Goal: Feedback & Contribution: Contribute content

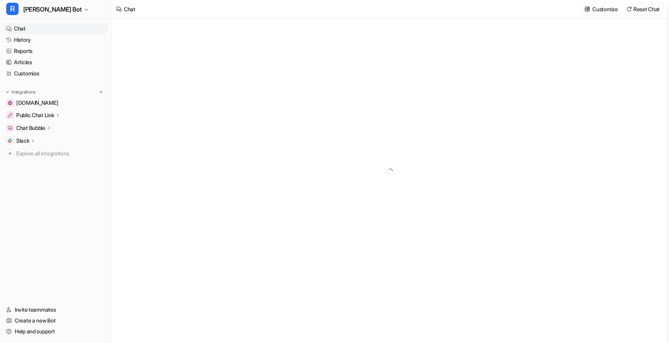
type textarea "**********"
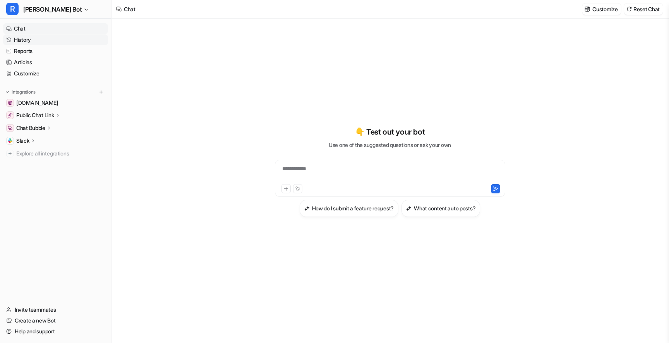
click at [47, 37] on link "History" at bounding box center [55, 39] width 105 height 11
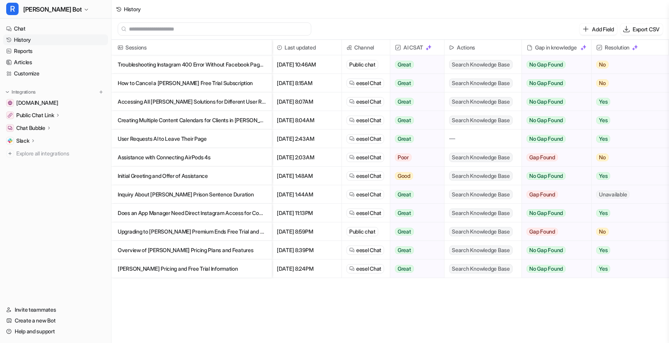
click at [221, 64] on p "Troubleshooting Instagram 400 Error Without Facebook Page for [PERSON_NAME] Int…" at bounding box center [192, 64] width 148 height 19
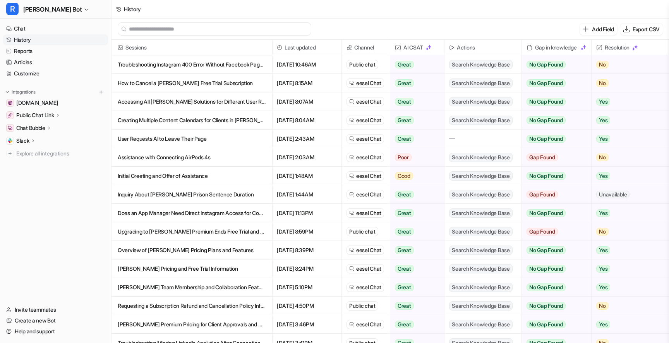
click at [203, 160] on p "Assistance with Connecting AirPods 4s" at bounding box center [192, 157] width 148 height 19
click at [255, 177] on p "Initial Greeting and Offer of Assistance" at bounding box center [192, 176] width 148 height 19
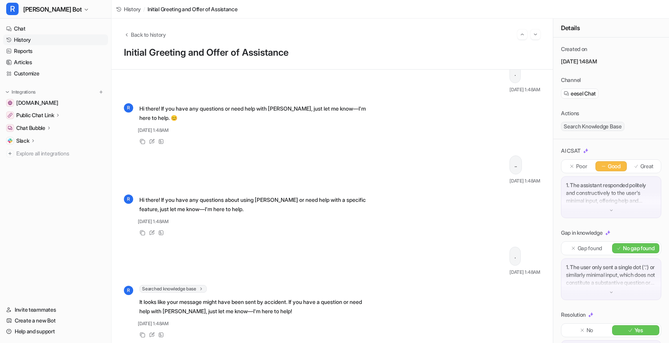
scroll to position [20, 0]
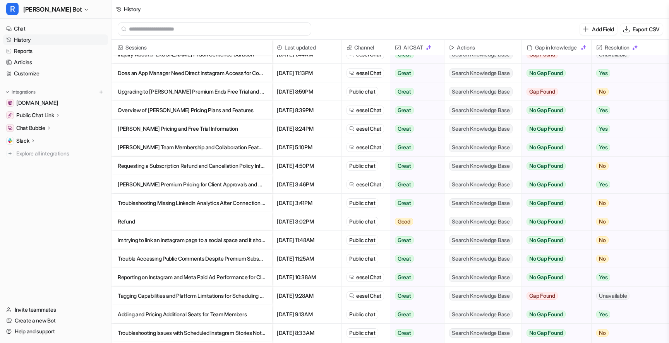
scroll to position [143, 0]
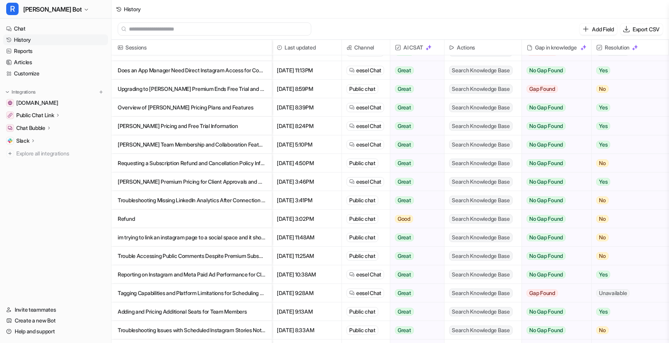
click at [233, 223] on p "Refund" at bounding box center [192, 219] width 148 height 19
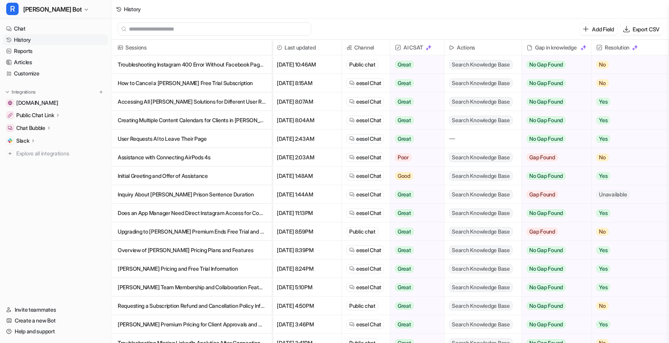
click at [190, 193] on p "Inquiry About [PERSON_NAME] Prison Sentence Duration" at bounding box center [192, 194] width 148 height 19
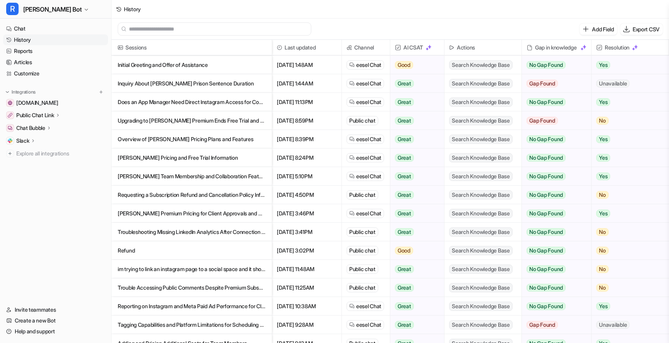
scroll to position [109, 0]
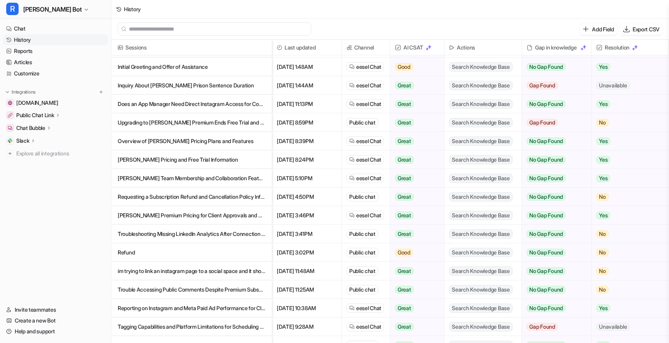
click at [163, 110] on p "Does an App Manager Need Direct Instagram Access for Community Engagement?" at bounding box center [192, 104] width 148 height 19
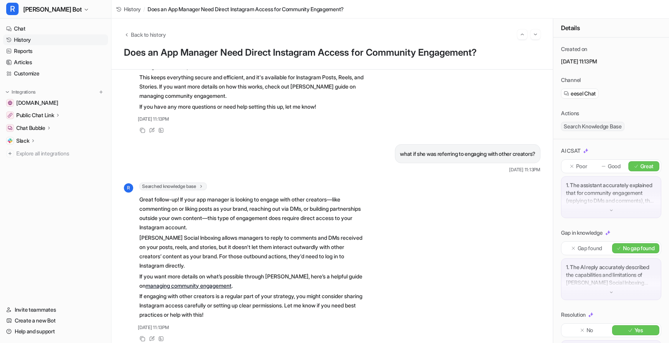
scroll to position [113, 0]
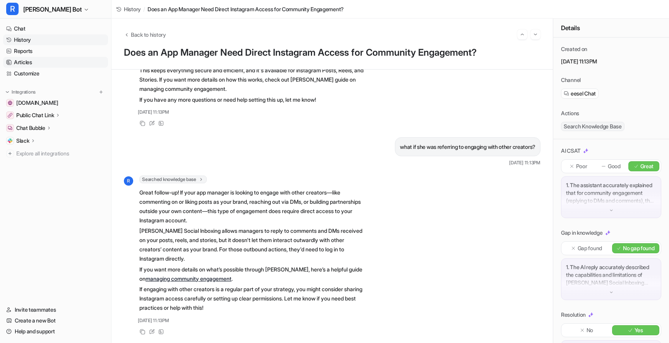
click at [33, 60] on link "Articles" at bounding box center [55, 62] width 105 height 11
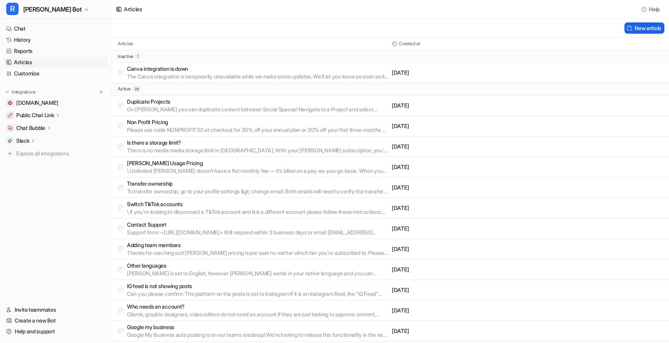
click at [652, 27] on button "New article" at bounding box center [645, 27] width 40 height 11
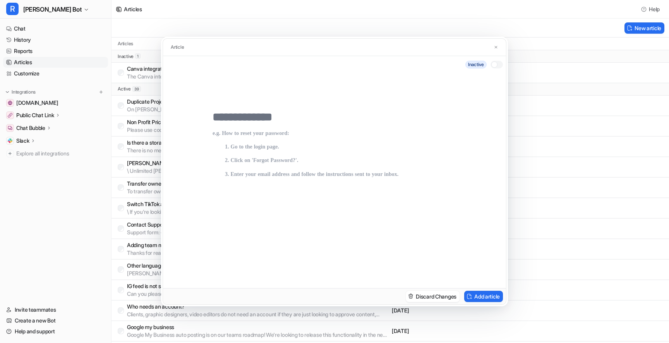
click at [265, 118] on input "text" at bounding box center [335, 117] width 244 height 14
type input "**********"
click at [249, 148] on p at bounding box center [335, 201] width 244 height 142
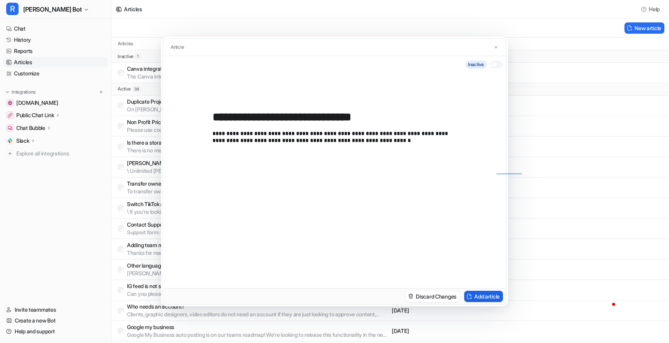
click at [493, 294] on button "Add article" at bounding box center [483, 296] width 39 height 11
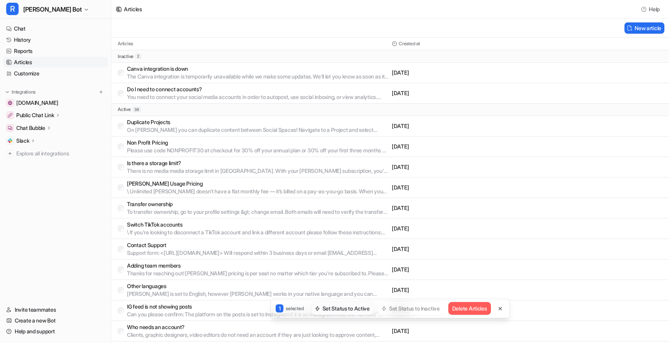
click at [340, 308] on button "Set Status to Active" at bounding box center [343, 308] width 62 height 13
